Goal: Information Seeking & Learning: Learn about a topic

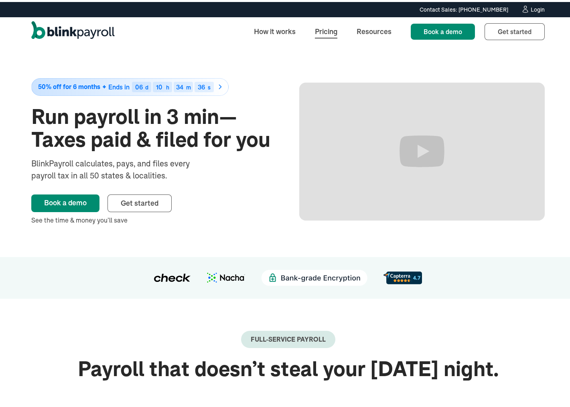
click at [321, 29] on link "Pricing" at bounding box center [326, 29] width 35 height 17
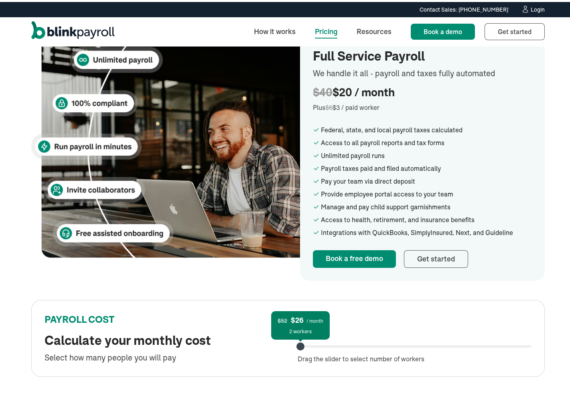
scroll to position [182, 0]
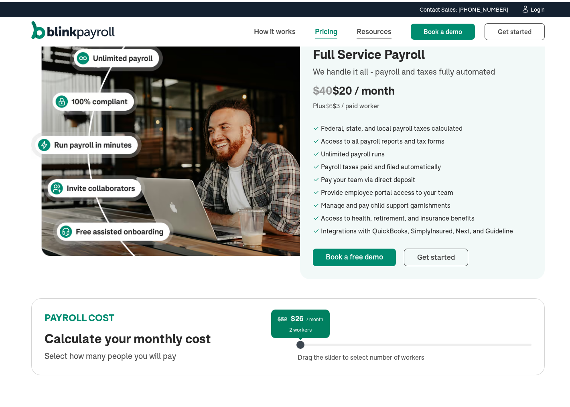
click at [365, 31] on link "Resources" at bounding box center [374, 29] width 48 height 17
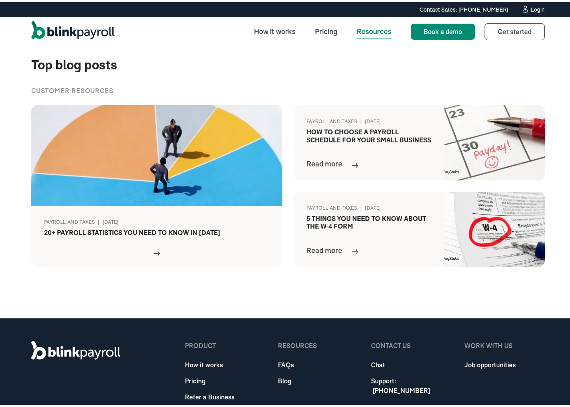
scroll to position [334, 0]
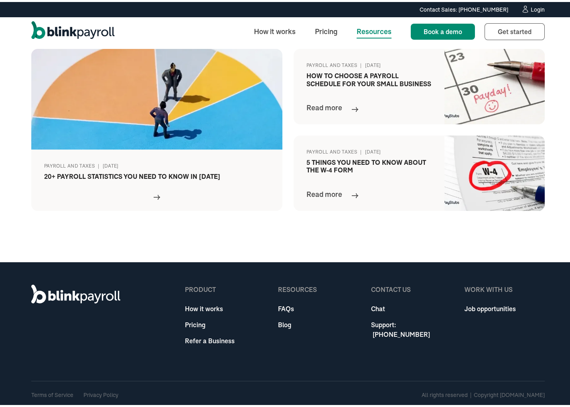
click at [214, 310] on link "How it works" at bounding box center [210, 307] width 50 height 10
